Goal: Task Accomplishment & Management: Manage account settings

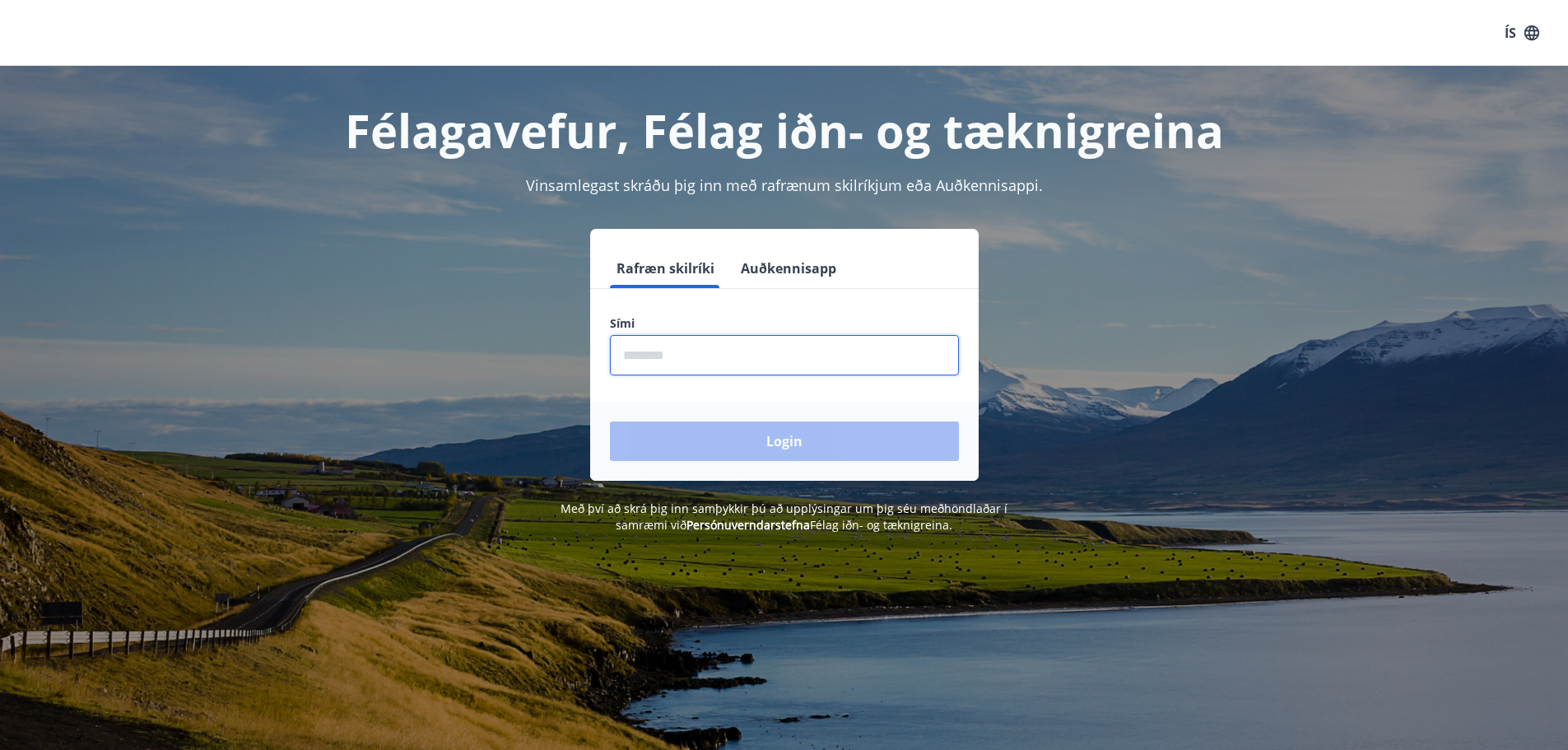
click at [847, 365] on input "phone" at bounding box center [784, 355] width 349 height 40
type input "*"
type input "********"
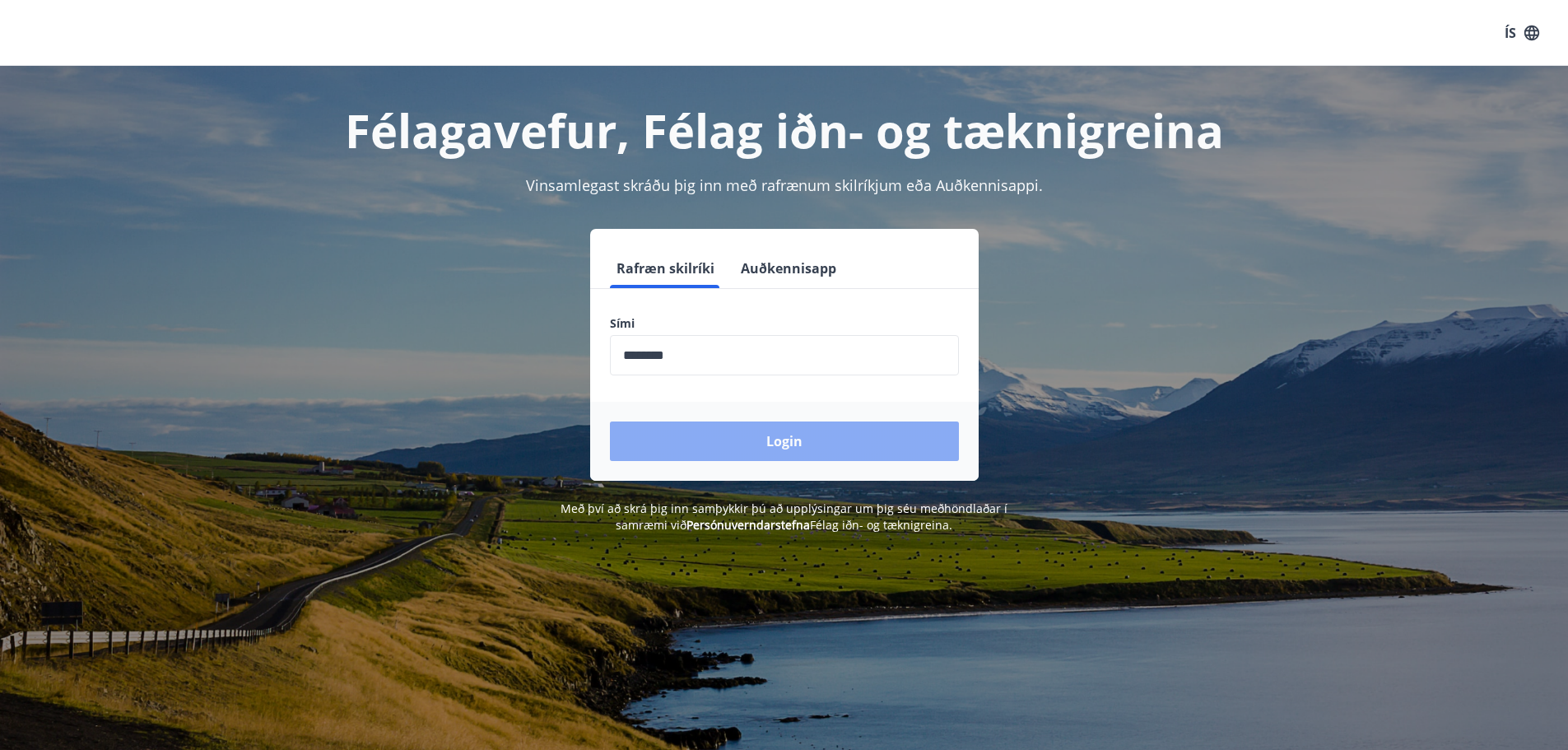
click at [747, 448] on button "Login" at bounding box center [784, 441] width 349 height 40
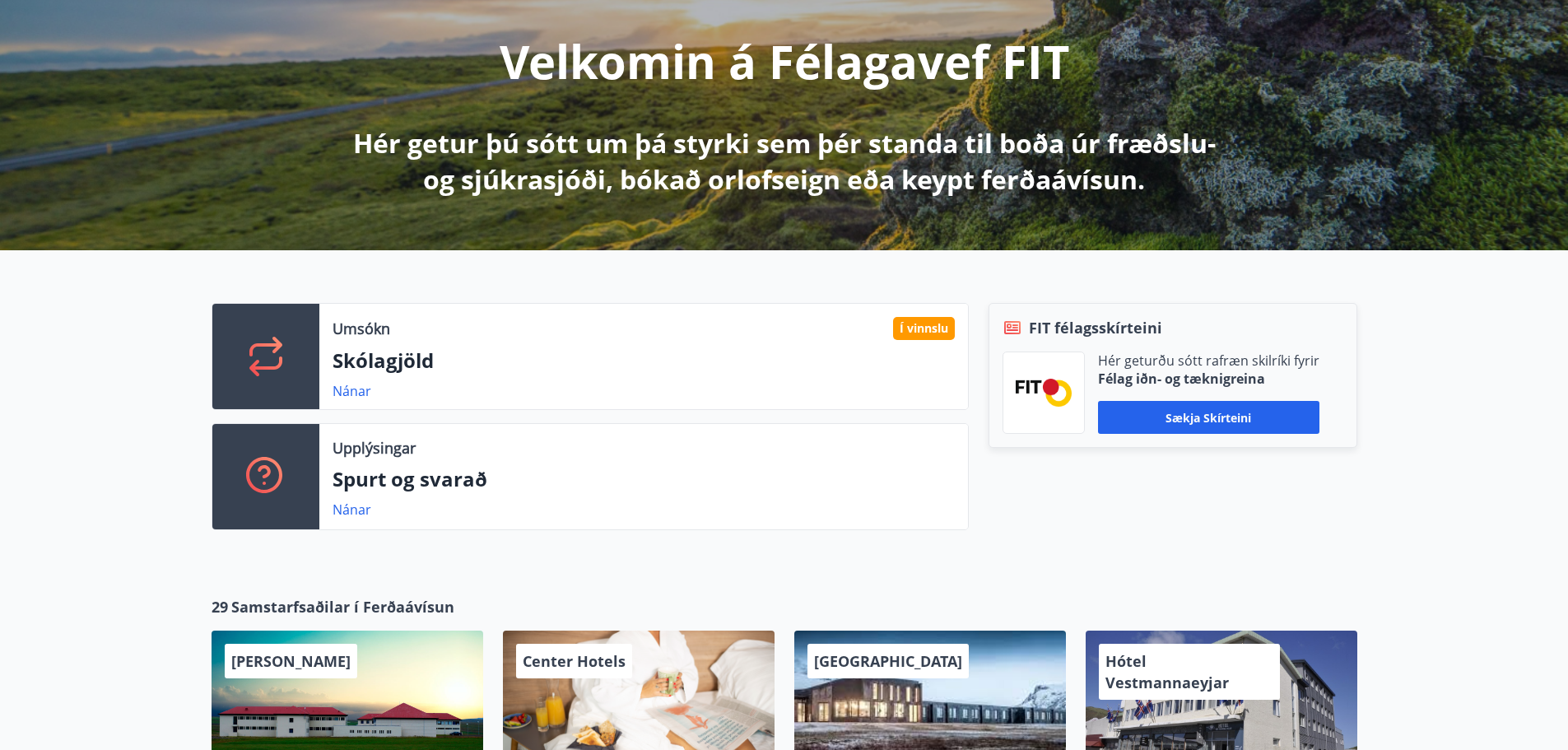
scroll to position [198, 0]
click at [353, 390] on link "Nánar" at bounding box center [352, 390] width 39 height 18
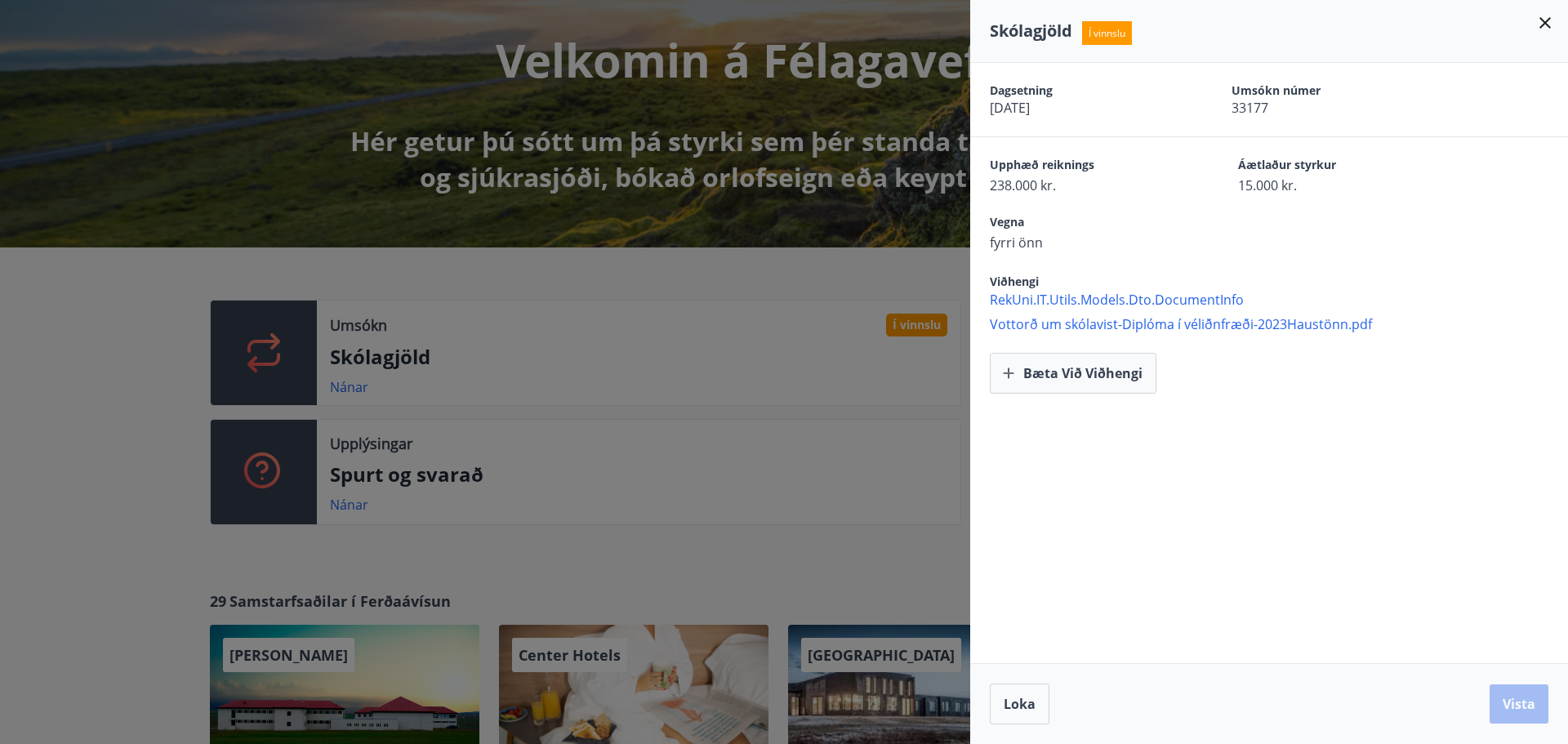
click at [133, 350] on div at bounding box center [784, 372] width 1568 height 744
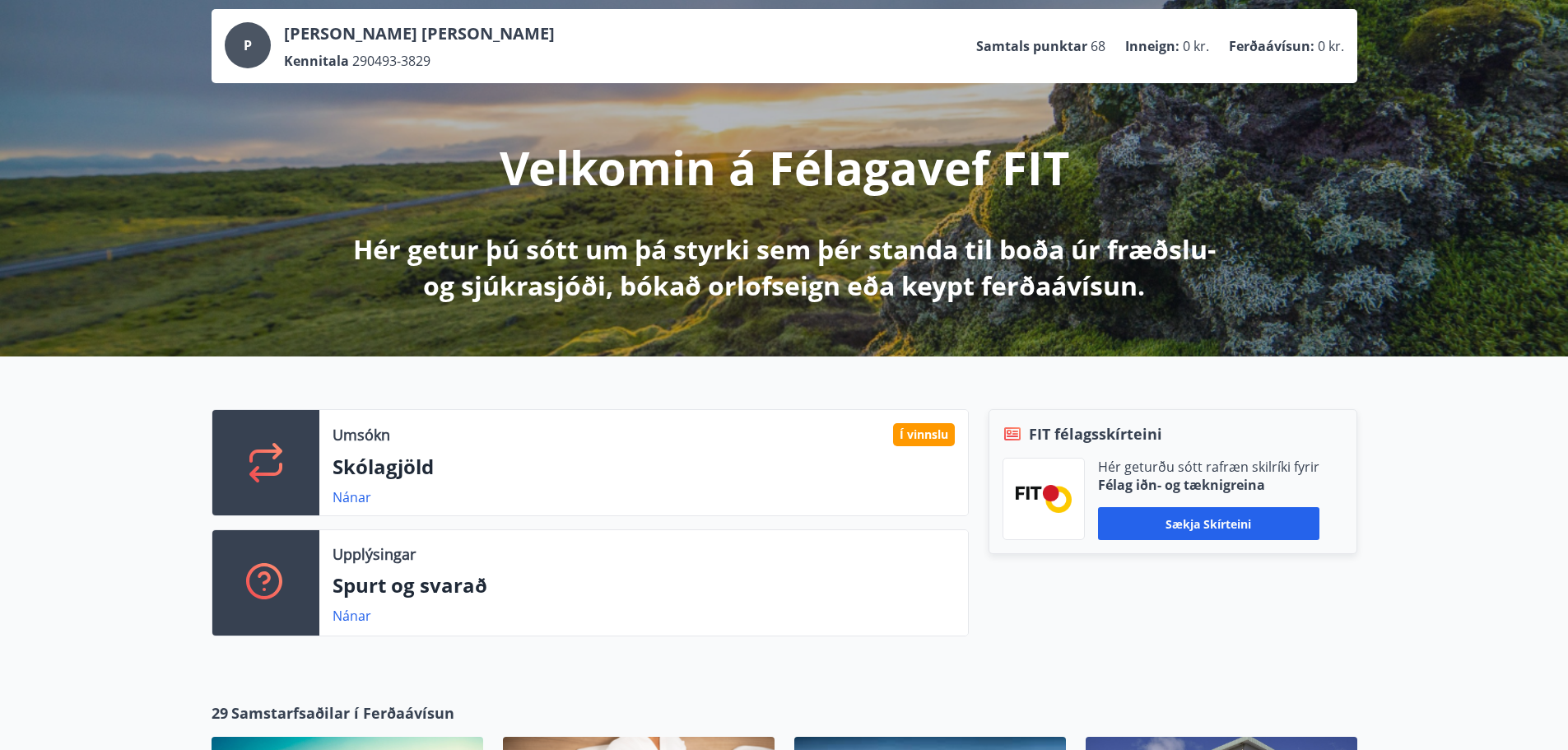
scroll to position [0, 0]
